Goal: Transaction & Acquisition: Purchase product/service

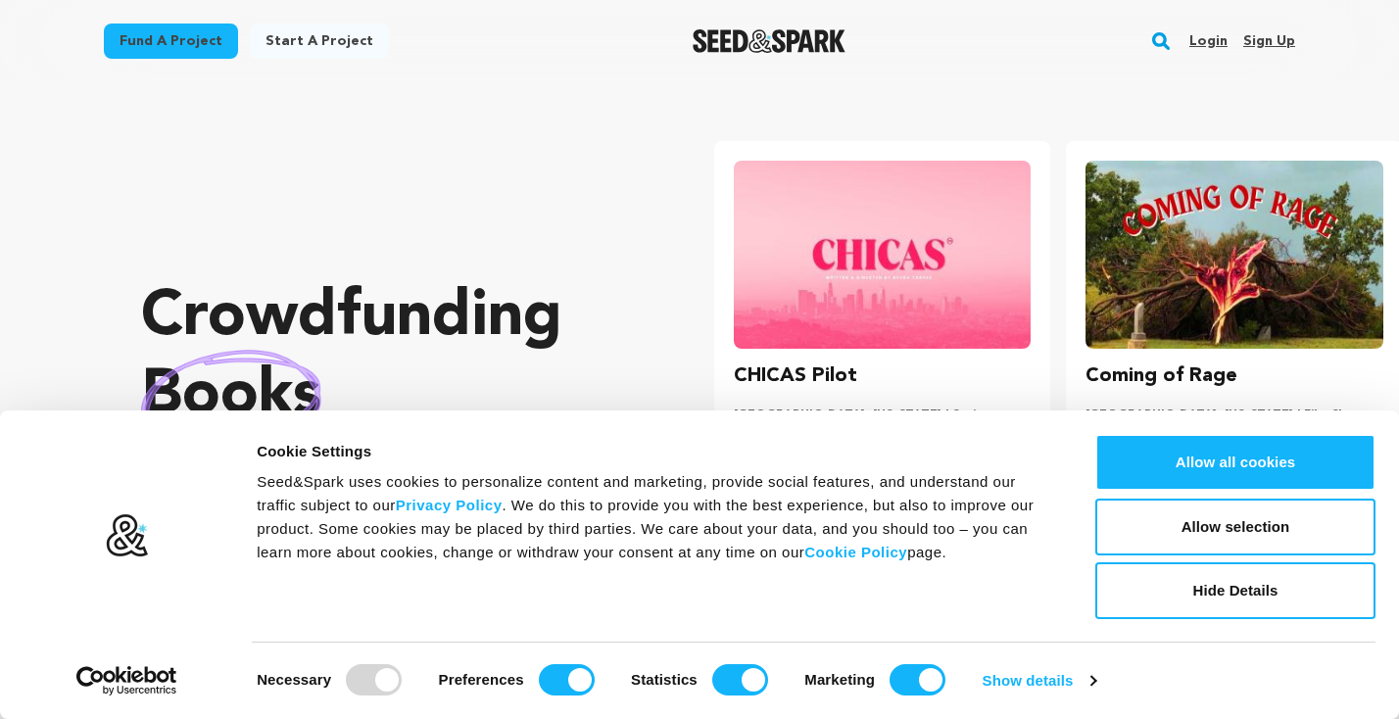
scroll to position [0, 368]
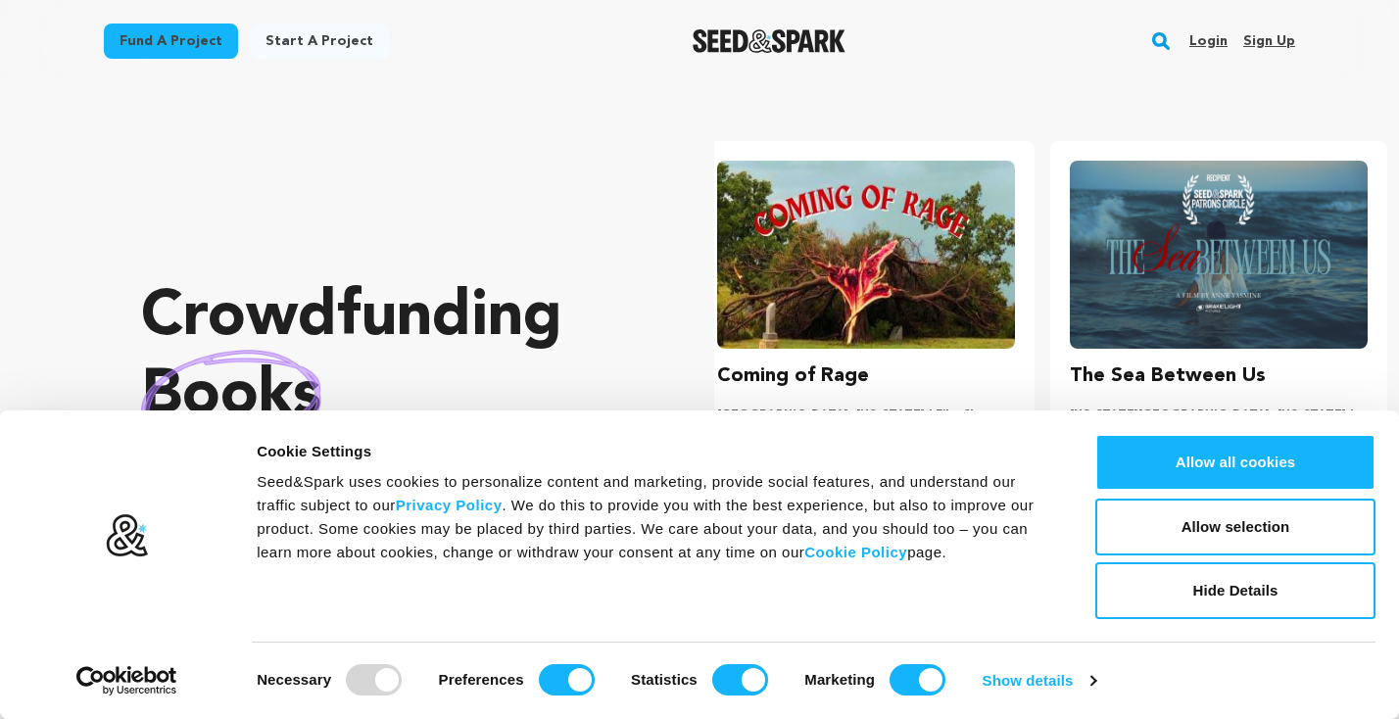
click at [149, 43] on link "Fund a project" at bounding box center [171, 41] width 134 height 35
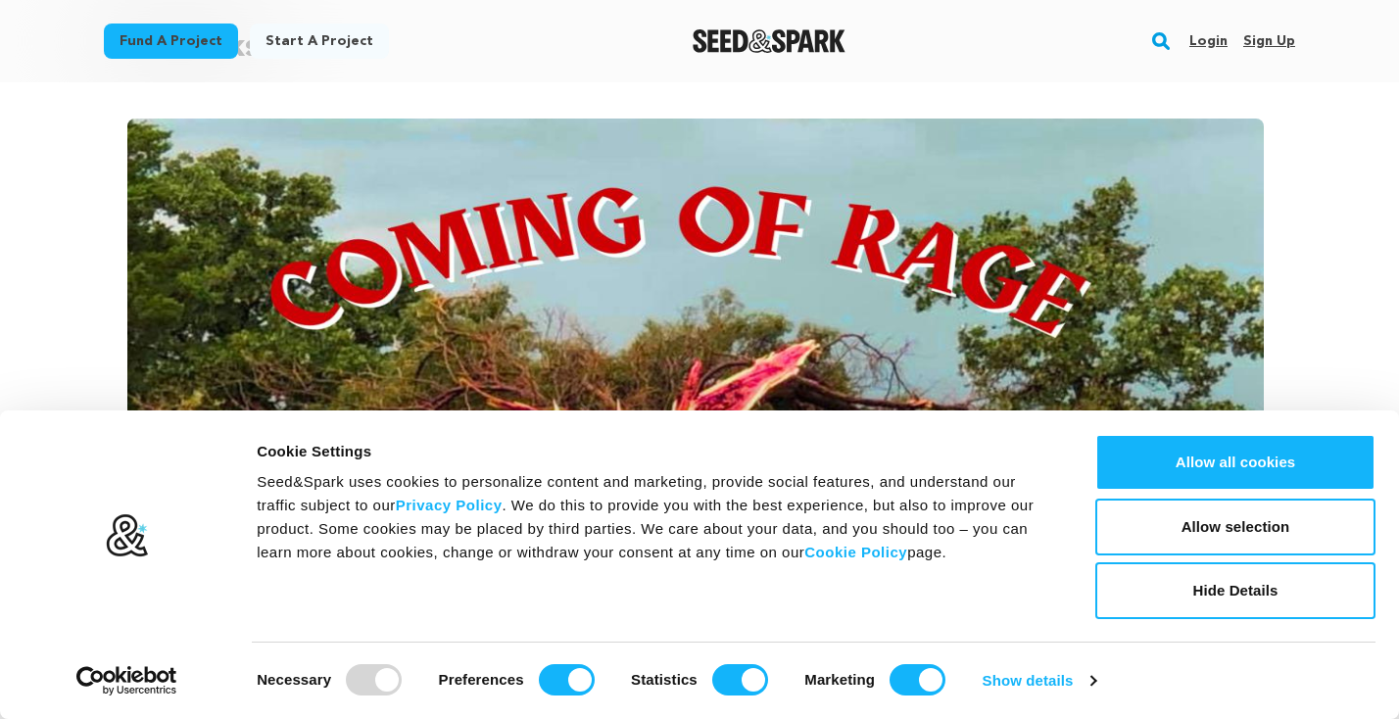
scroll to position [203, 0]
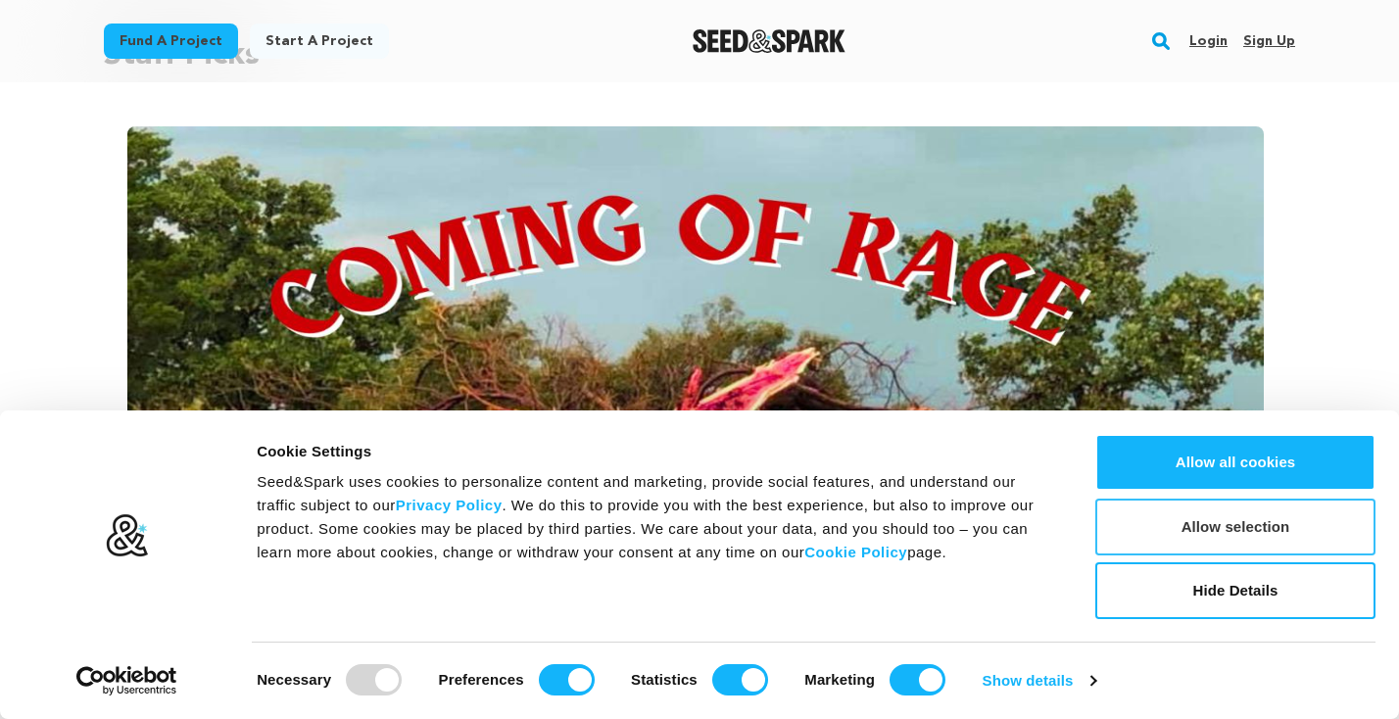
click at [1151, 531] on button "Allow selection" at bounding box center [1235, 527] width 280 height 57
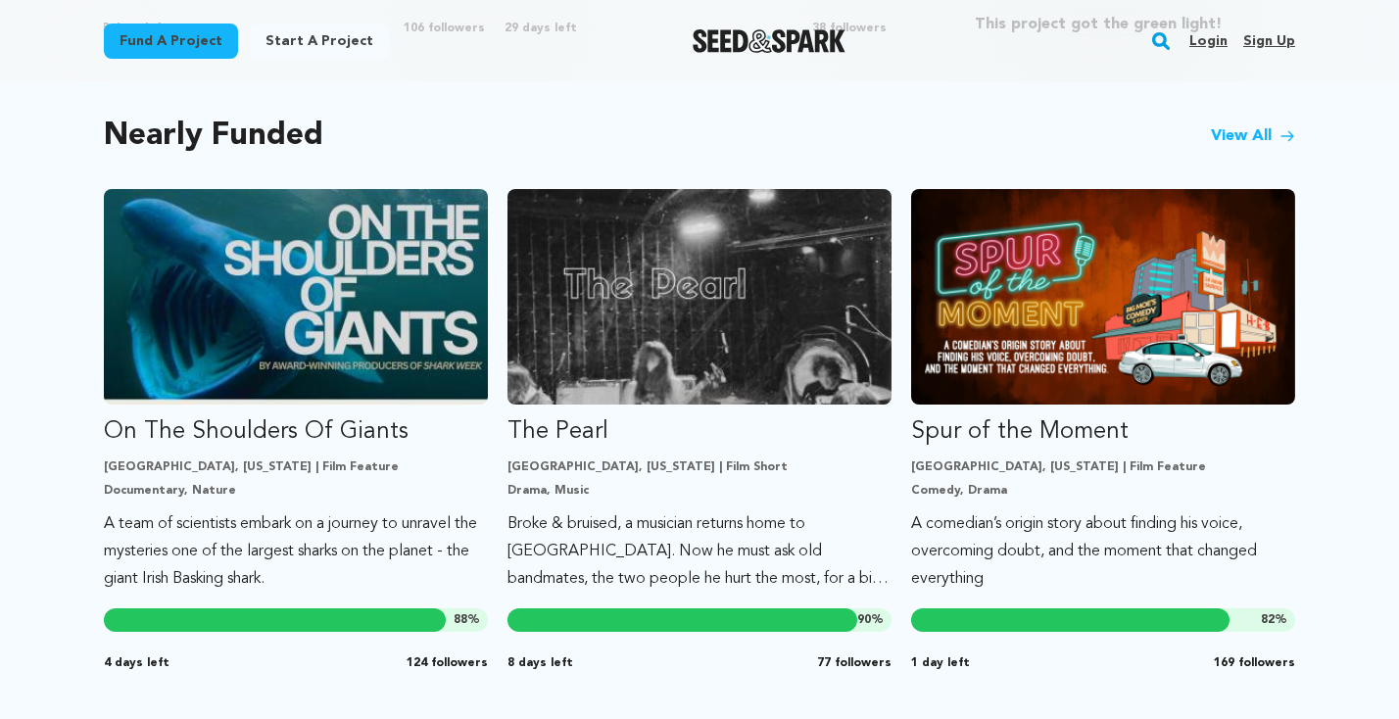
scroll to position [1628, 0]
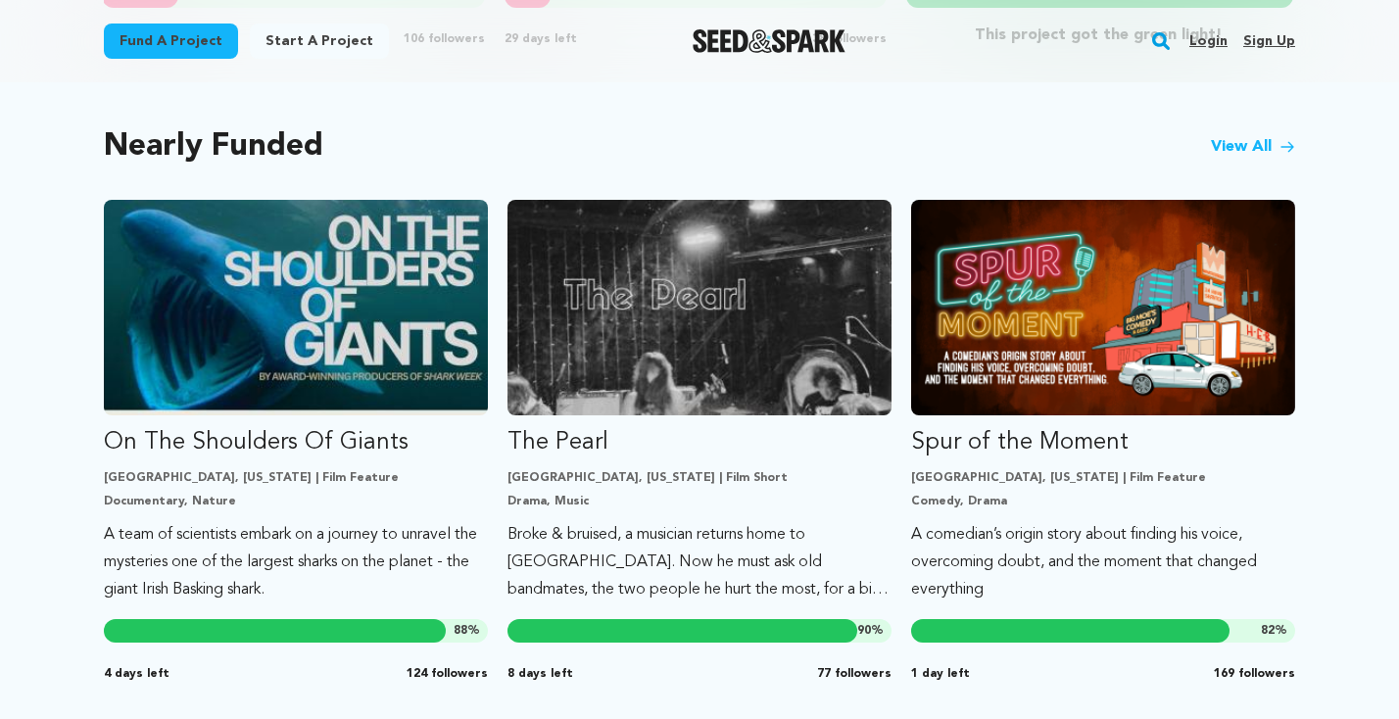
click at [1248, 143] on link "View All" at bounding box center [1253, 147] width 84 height 24
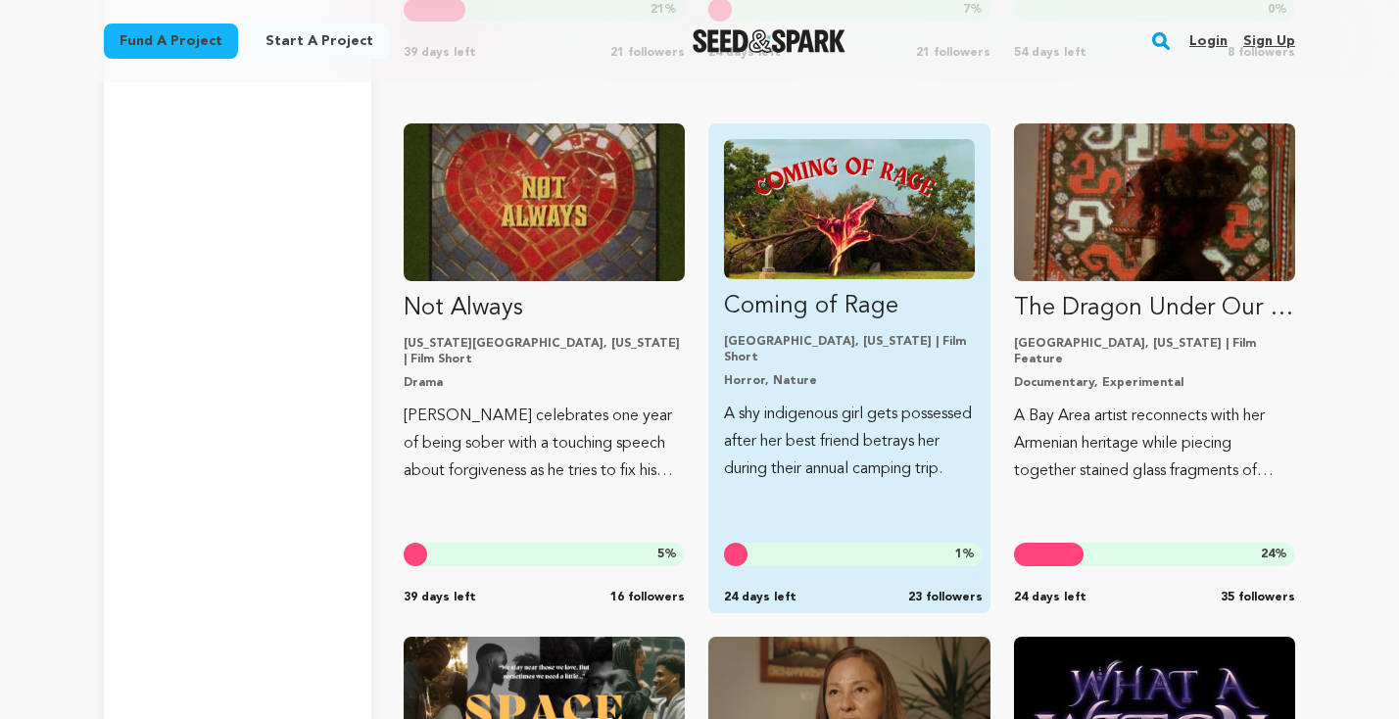
scroll to position [4381, 0]
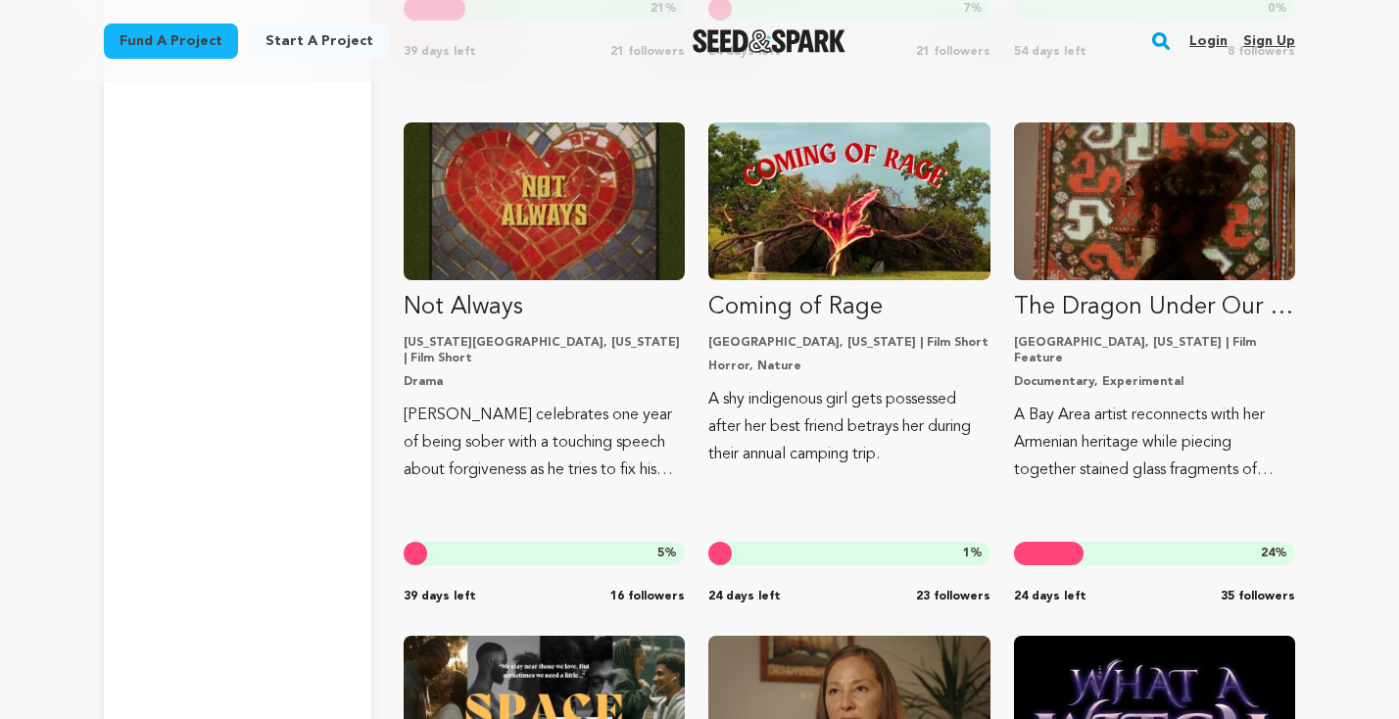
click at [1161, 43] on rect "button" at bounding box center [1161, 41] width 24 height 24
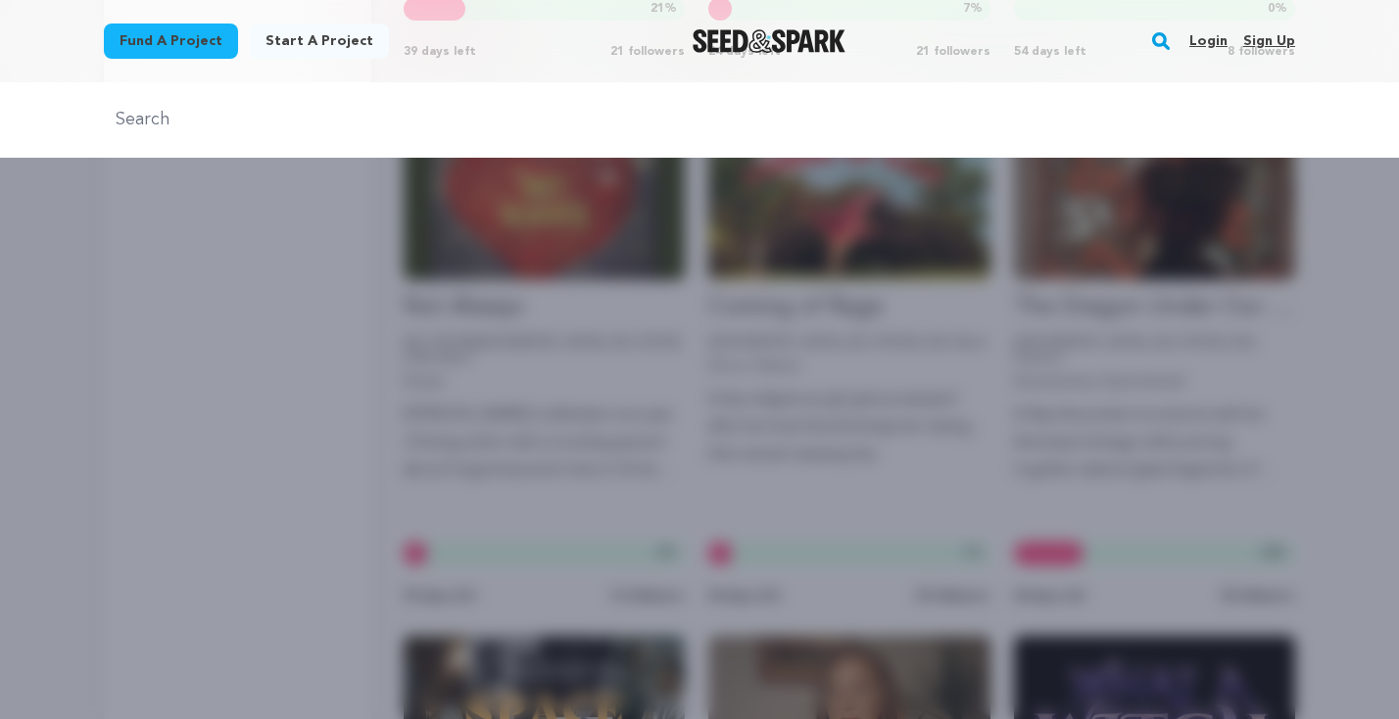
click at [1165, 38] on rect "button" at bounding box center [1161, 41] width 24 height 24
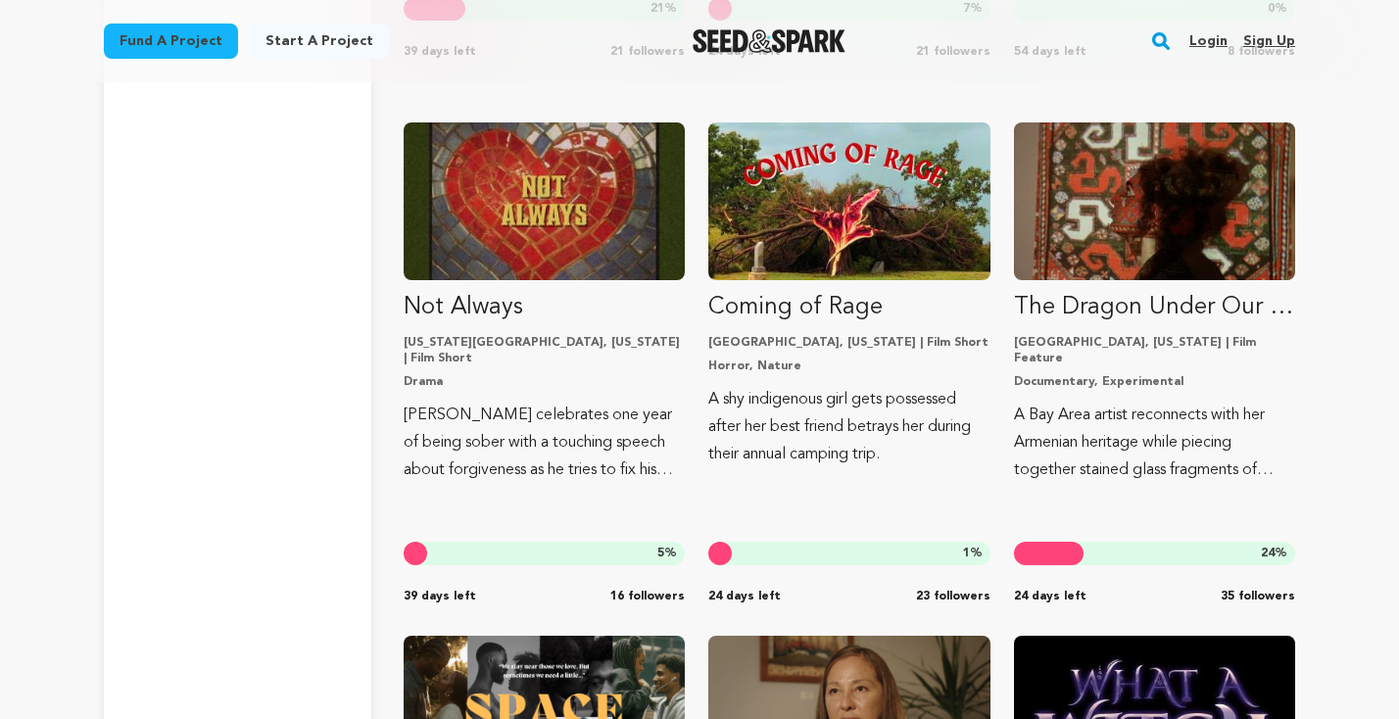
click at [1161, 41] on rect "button" at bounding box center [1161, 41] width 24 height 24
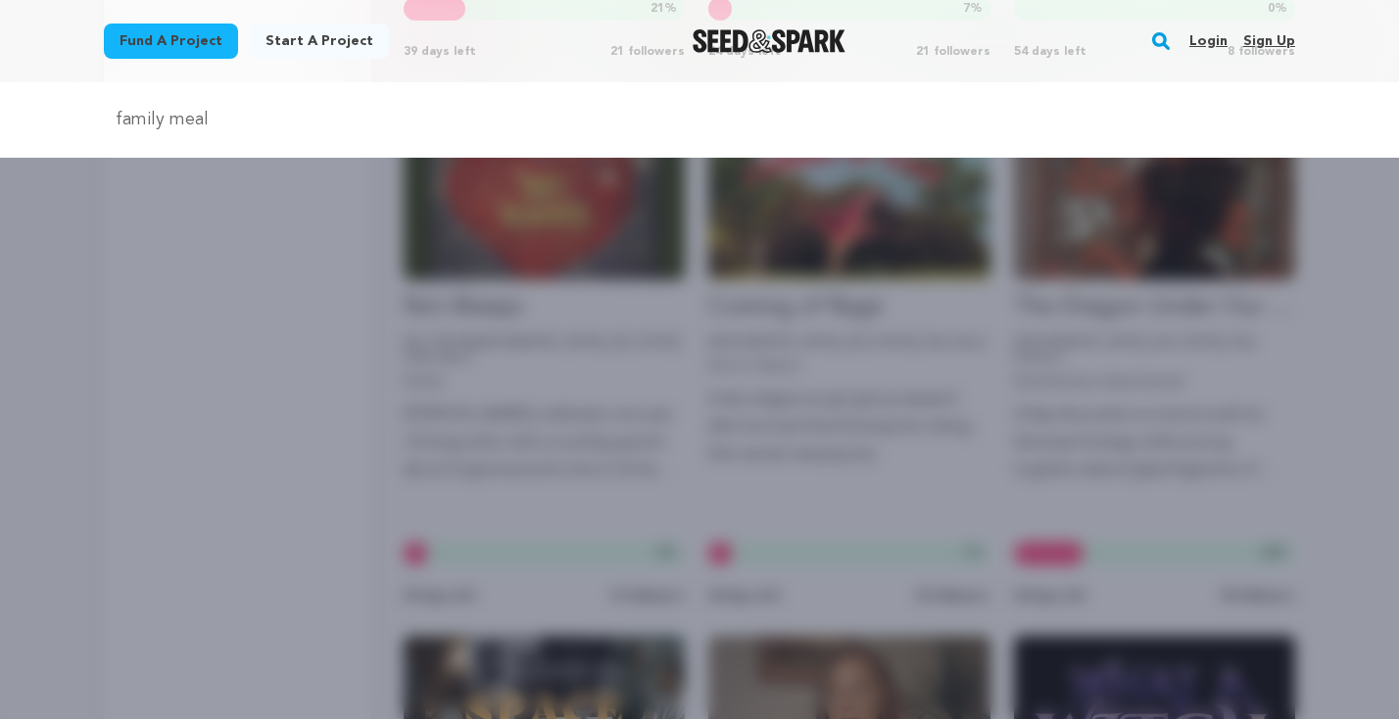
type input "family meal"
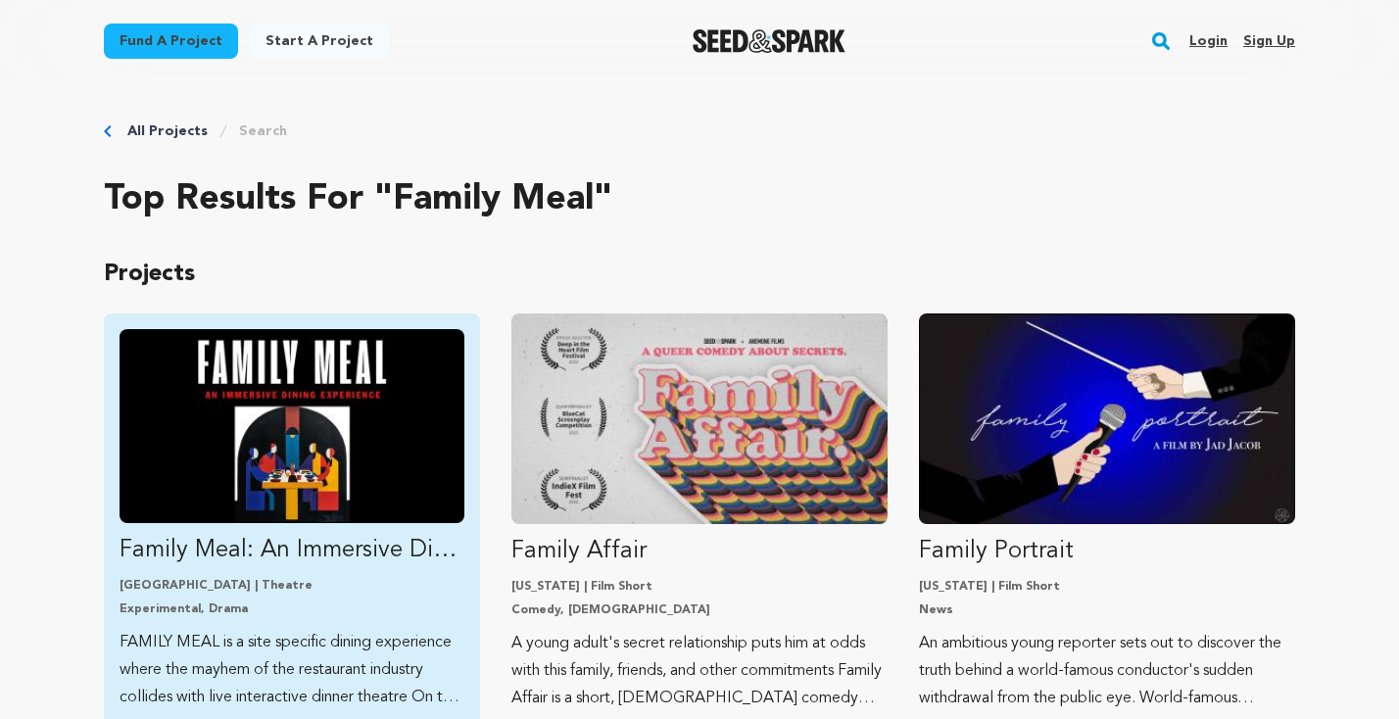
click at [271, 446] on img "Fund Family Meal: An Immersive Dining Experience" at bounding box center [292, 426] width 345 height 194
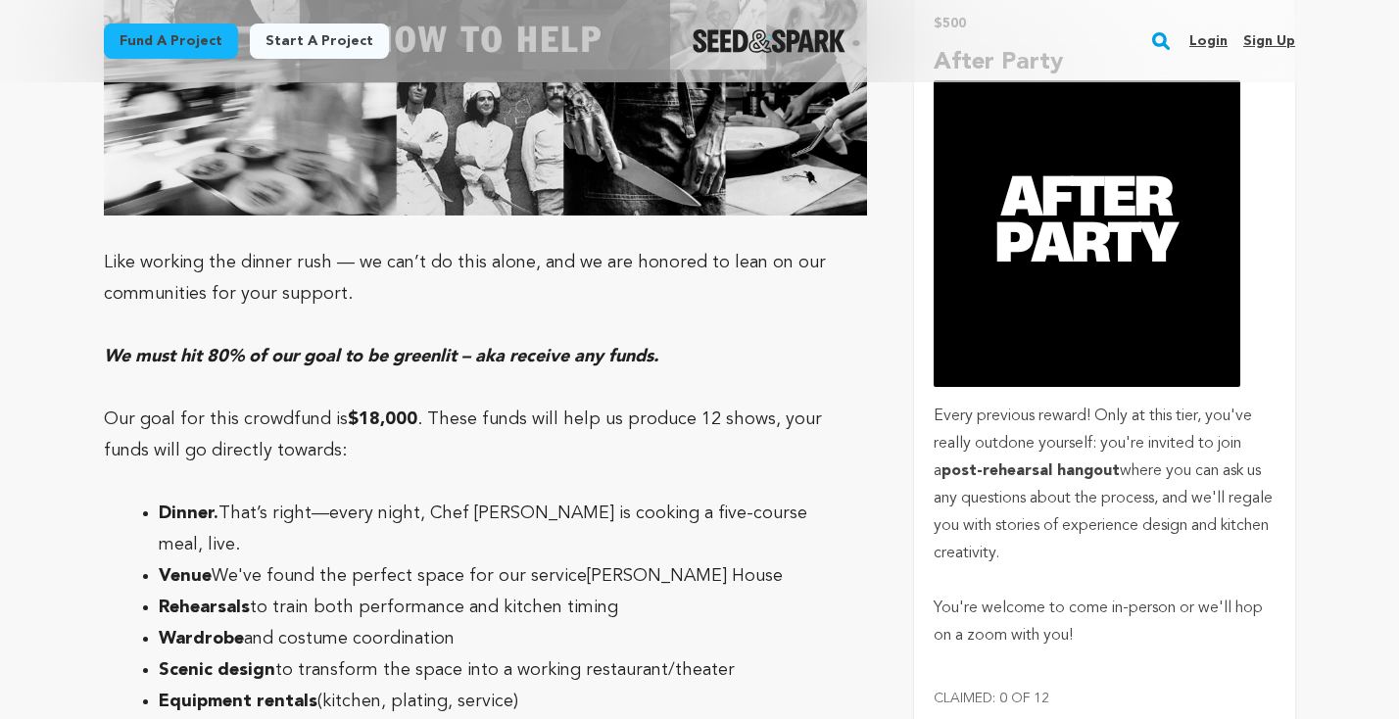
scroll to position [3766, 0]
